Goal: Task Accomplishment & Management: Use online tool/utility

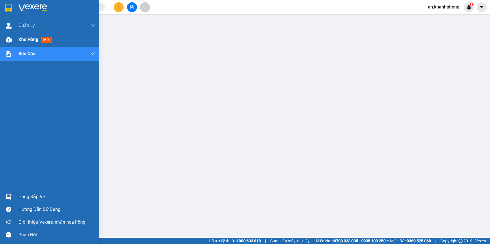
click at [25, 40] on span "Kho hàng" at bounding box center [28, 39] width 20 height 5
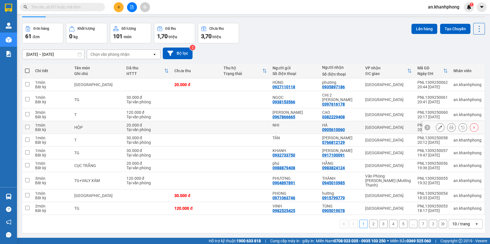
scroll to position [26, 0]
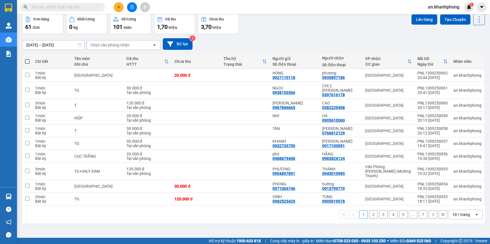
click at [456, 212] on div "10 / trang" at bounding box center [461, 215] width 18 height 6
click at [454, 194] on span "100 / trang" at bounding box center [455, 194] width 20 height 6
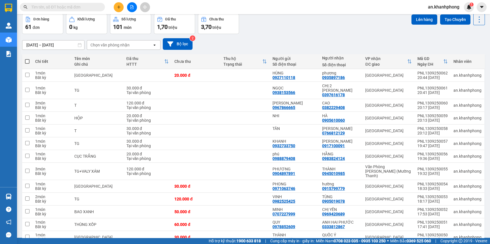
click at [26, 59] on span at bounding box center [27, 61] width 5 height 5
click at [27, 59] on input "checkbox" at bounding box center [27, 59] width 0 height 0
checkbox input "true"
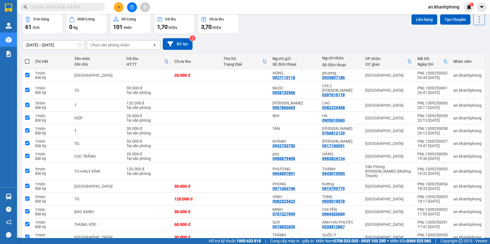
checkbox input "true"
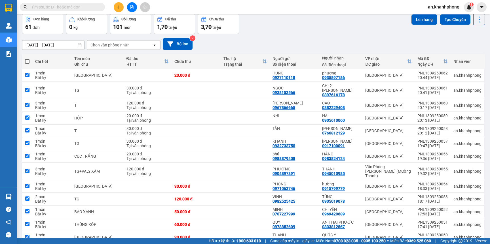
checkbox input "true"
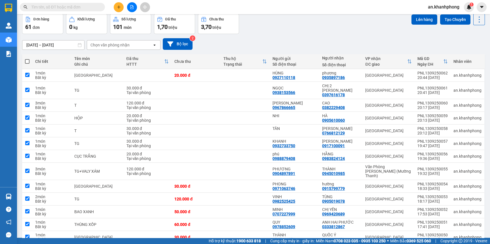
checkbox input "true"
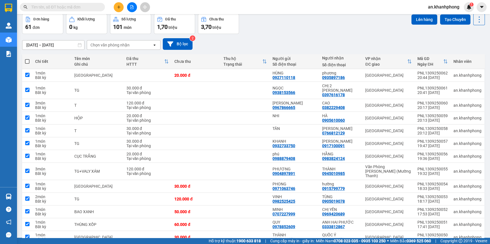
checkbox input "true"
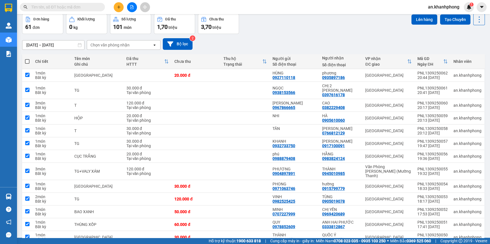
checkbox input "true"
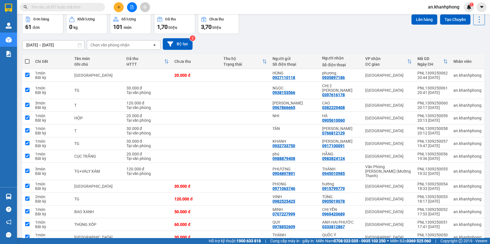
checkbox input "true"
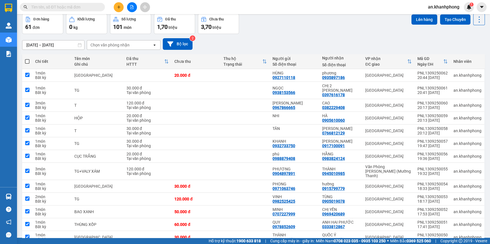
checkbox input "true"
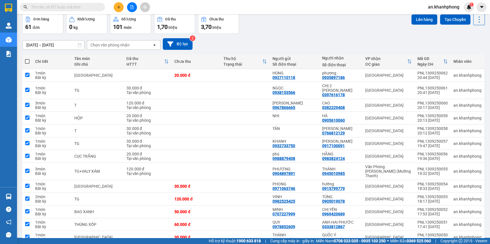
checkbox input "true"
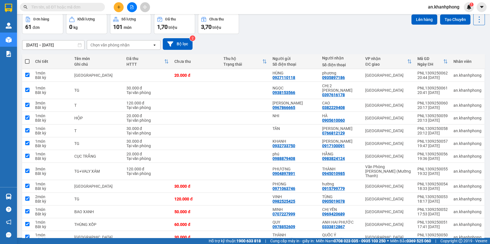
checkbox input "true"
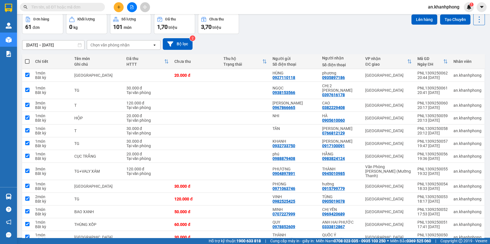
checkbox input "true"
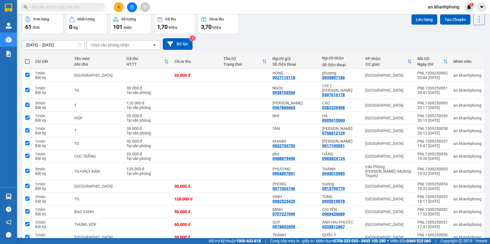
checkbox input "true"
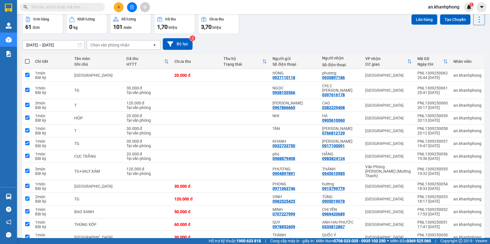
checkbox input "true"
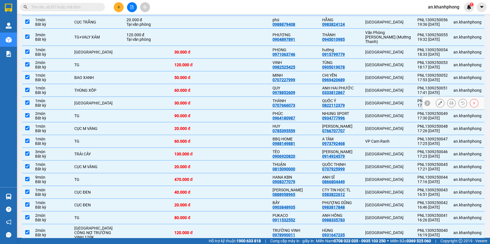
scroll to position [0, 0]
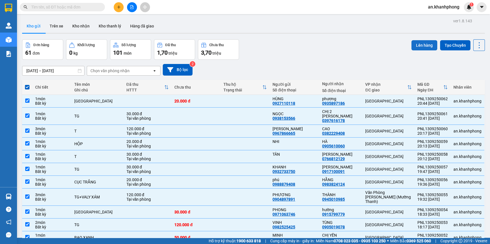
click at [414, 43] on button "Lên hàng" at bounding box center [424, 45] width 26 height 10
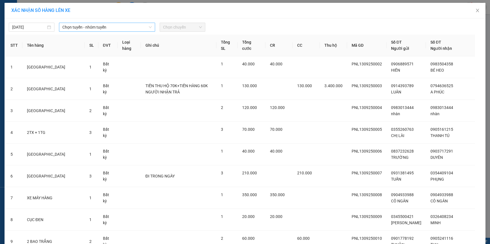
click at [135, 28] on span "Chọn tuyến - nhóm tuyến" at bounding box center [106, 27] width 89 height 8
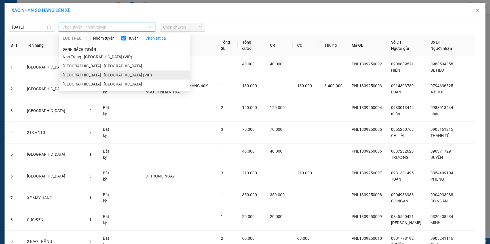
click at [109, 76] on li "[GEOGRAPHIC_DATA] - [GEOGRAPHIC_DATA] (VIP)" at bounding box center [124, 75] width 130 height 9
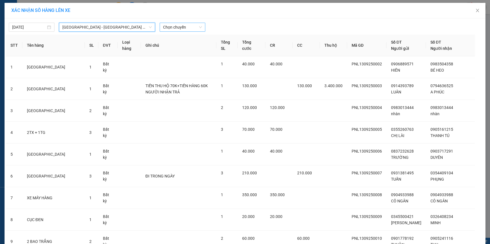
click at [189, 27] on span "Chọn chuyến" at bounding box center [182, 27] width 39 height 8
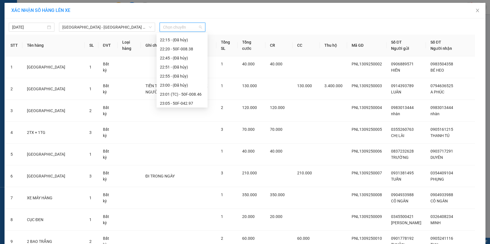
scroll to position [163, 0]
click at [185, 91] on div "23:40 - 51B-294.79" at bounding box center [182, 93] width 44 height 6
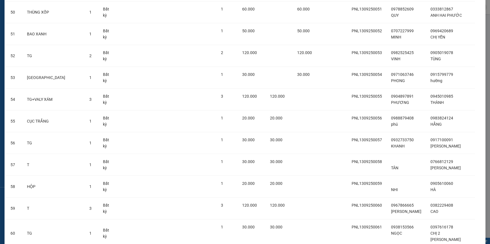
scroll to position [1212, 0]
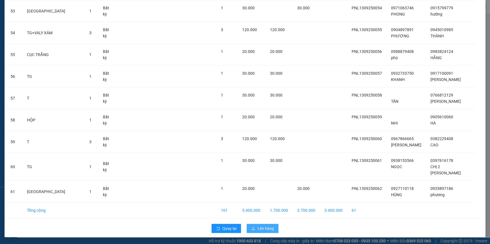
click at [259, 229] on span "Lên hàng" at bounding box center [265, 229] width 16 height 6
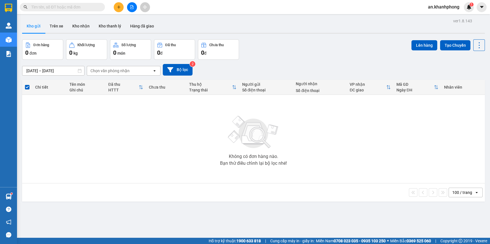
click at [130, 7] on icon "file-add" at bounding box center [132, 7] width 4 height 4
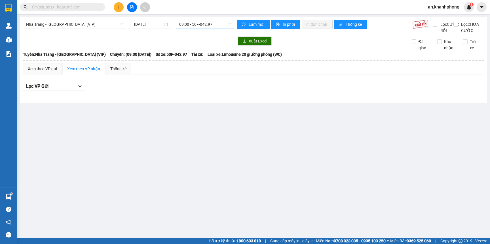
click at [226, 24] on span "09:00 - 50F-042.97" at bounding box center [205, 24] width 52 height 8
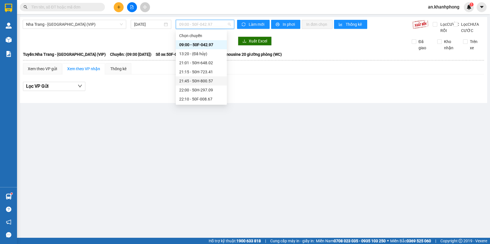
click at [203, 83] on div "21:45 - 50H-800.57" at bounding box center [201, 81] width 44 height 6
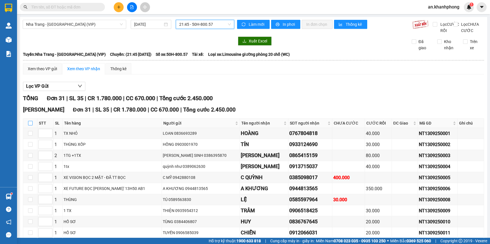
click at [29, 125] on input "checkbox" at bounding box center [30, 123] width 5 height 5
checkbox input "true"
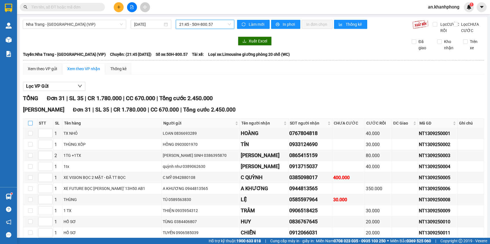
checkbox input "true"
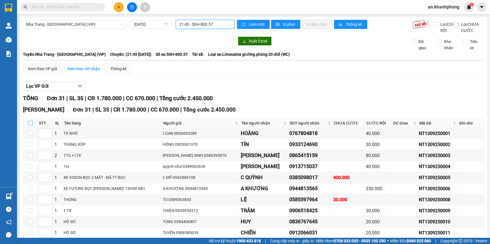
checkbox input "true"
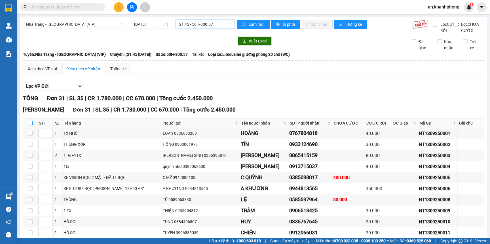
checkbox input "true"
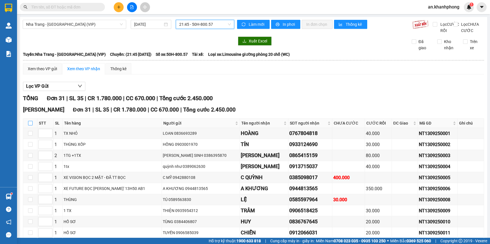
checkbox input "true"
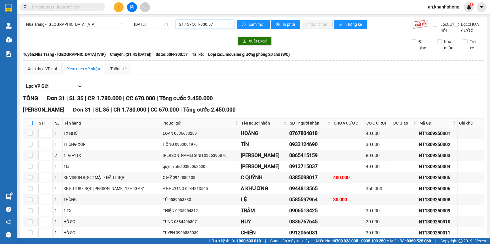
checkbox input "true"
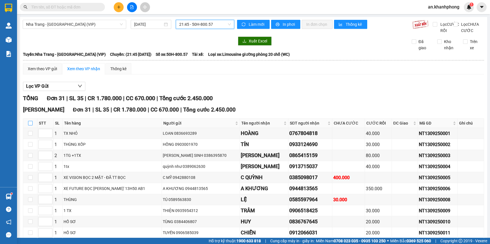
checkbox input "true"
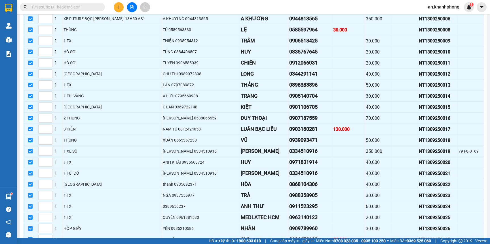
scroll to position [273, 0]
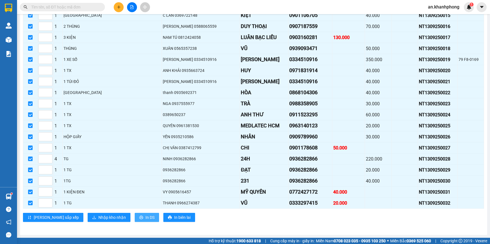
click at [139, 216] on icon "printer" at bounding box center [141, 218] width 4 height 4
click at [98, 218] on span "Nhập kho nhận" at bounding box center [111, 217] width 27 height 6
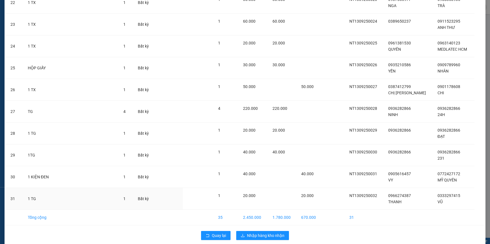
scroll to position [522, 0]
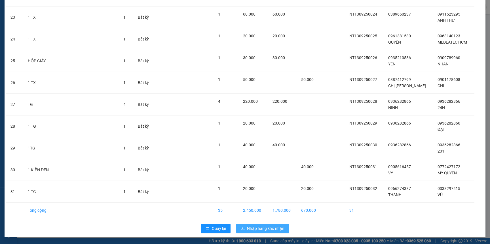
click at [262, 226] on span "Nhập hàng kho nhận" at bounding box center [265, 229] width 37 height 6
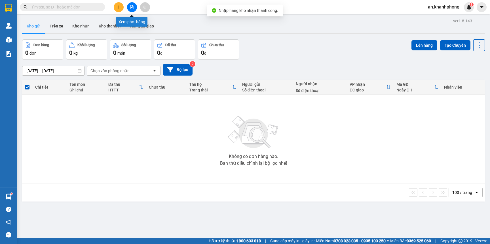
click at [132, 7] on icon "file-add" at bounding box center [132, 7] width 4 height 4
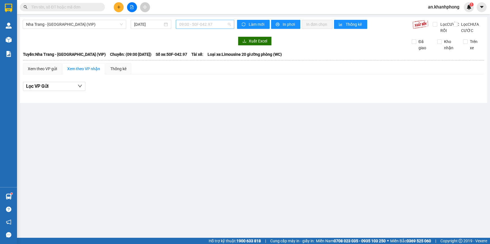
click at [216, 27] on span "09:00 - 50F-042.97" at bounding box center [205, 24] width 52 height 8
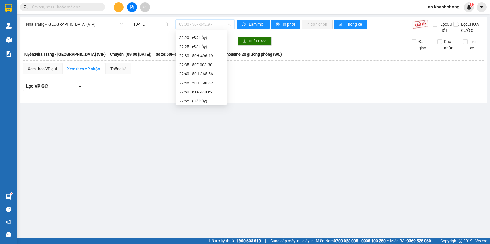
scroll to position [90, 0]
click at [205, 90] on div "23:00 - 50H-638.40" at bounding box center [201, 90] width 44 height 6
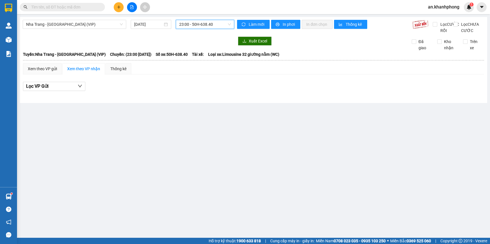
click at [221, 26] on span "23:00 - 50H-638.40" at bounding box center [205, 24] width 52 height 8
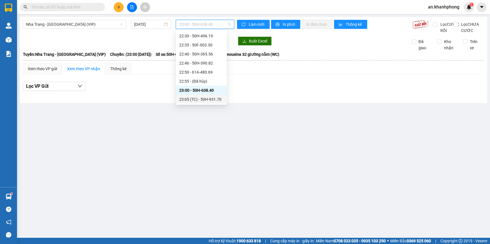
click at [213, 97] on div "23:05 (TC) - 50H-931.70" at bounding box center [201, 99] width 44 height 6
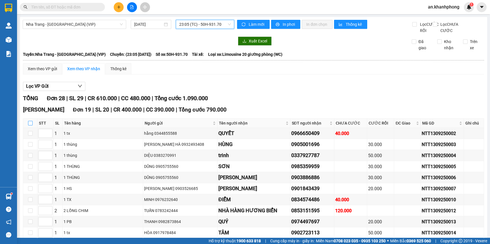
click at [30, 125] on input "checkbox" at bounding box center [30, 123] width 5 height 5
checkbox input "true"
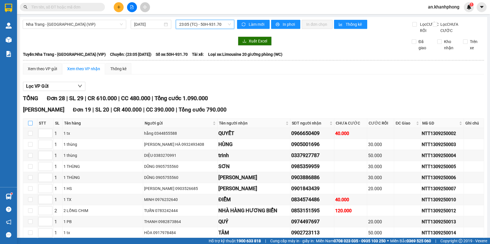
checkbox input "true"
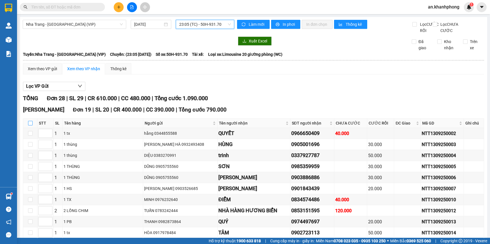
checkbox input "true"
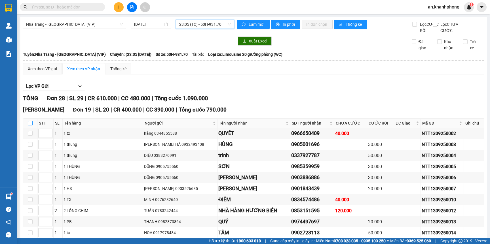
checkbox input "true"
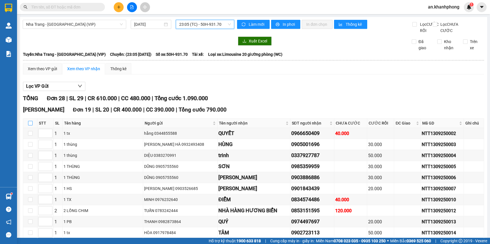
checkbox input "true"
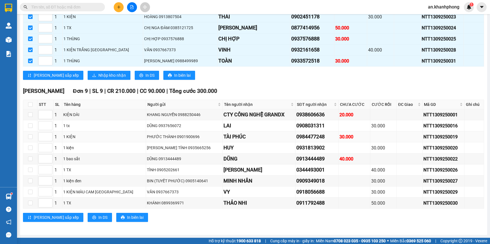
scroll to position [155, 0]
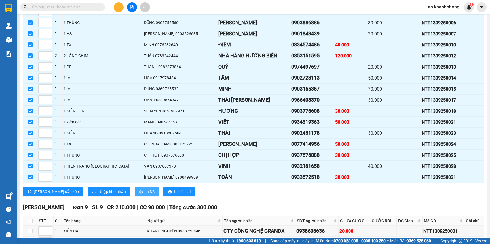
click at [139, 194] on span "printer" at bounding box center [141, 192] width 4 height 5
click at [98, 195] on span "Nhập kho nhận" at bounding box center [111, 192] width 27 height 6
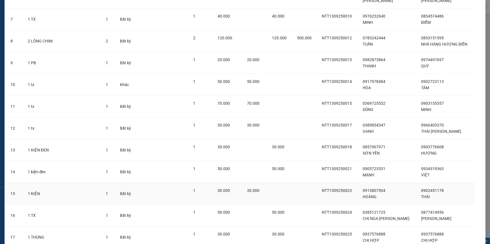
scroll to position [260, 0]
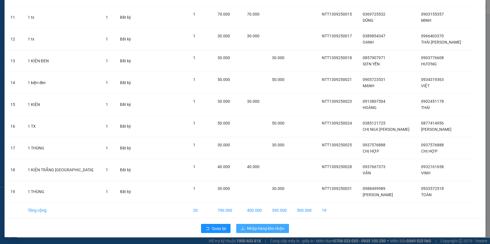
click at [258, 229] on span "Nhập hàng kho nhận" at bounding box center [265, 229] width 37 height 6
